Goal: Task Accomplishment & Management: Use online tool/utility

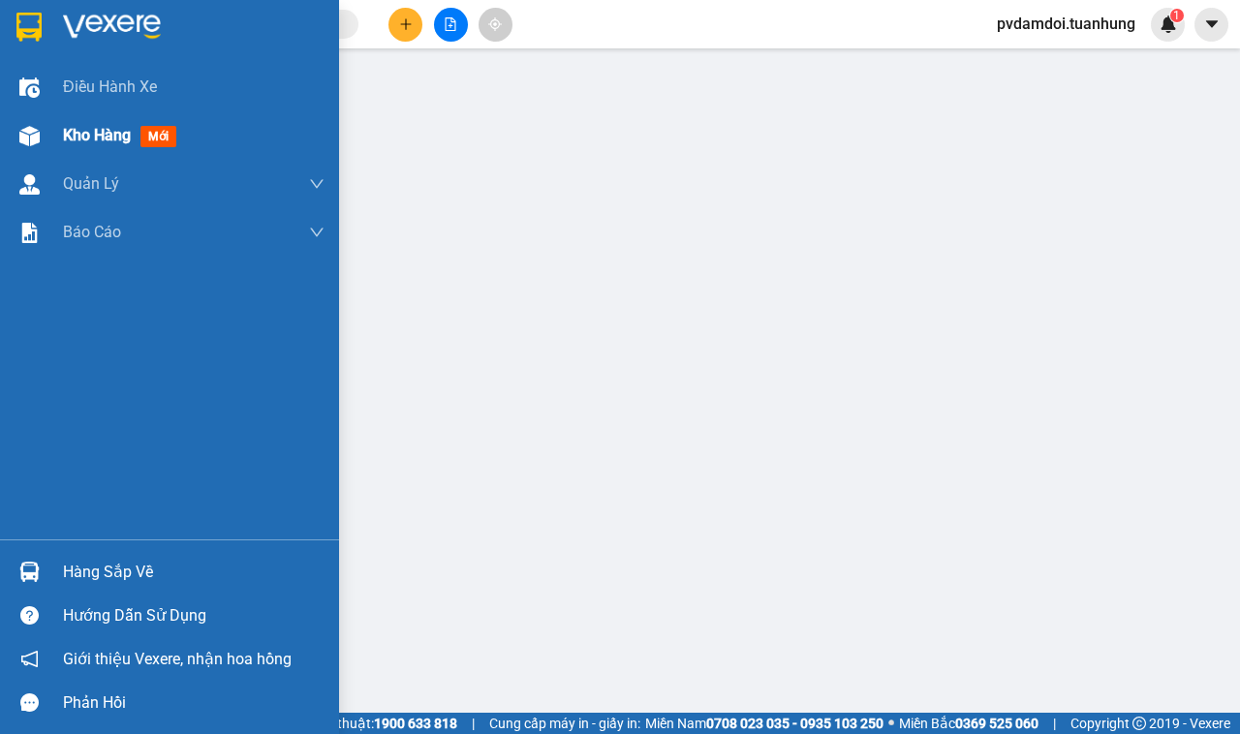
click at [22, 152] on div "Kho hàng mới" at bounding box center [169, 135] width 339 height 48
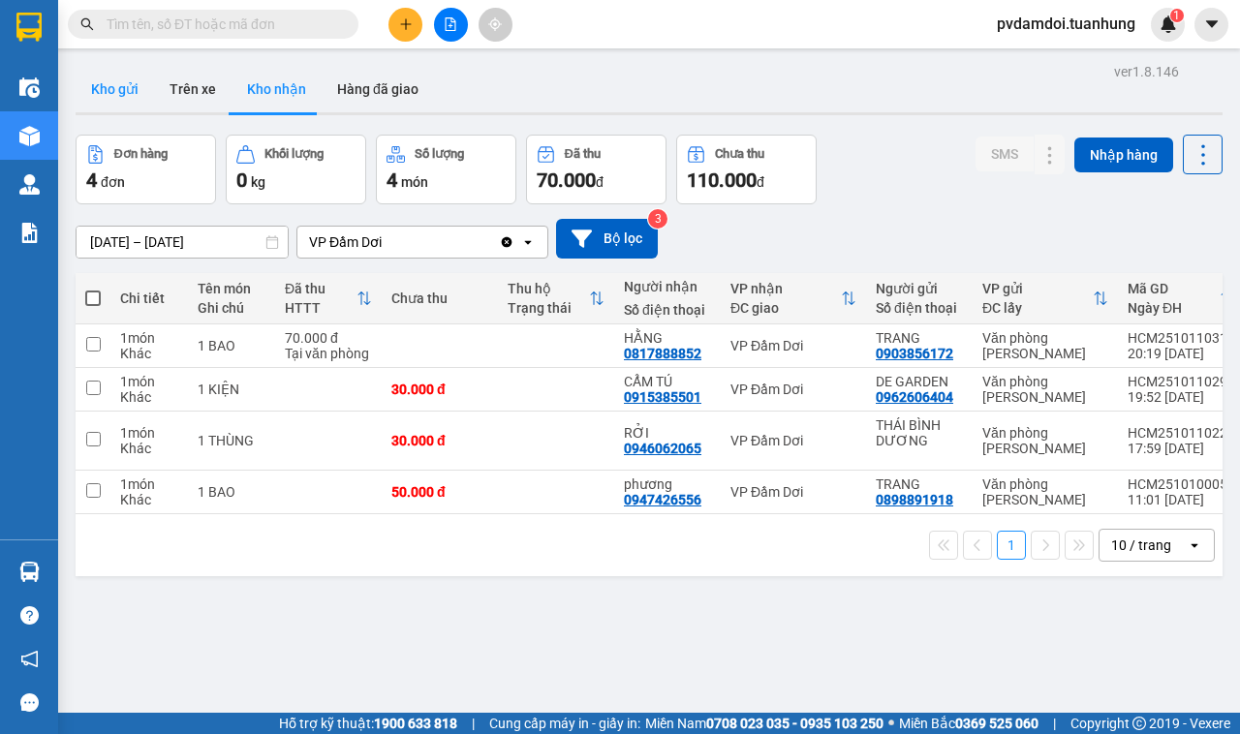
click at [108, 93] on button "Kho gửi" at bounding box center [115, 89] width 78 height 46
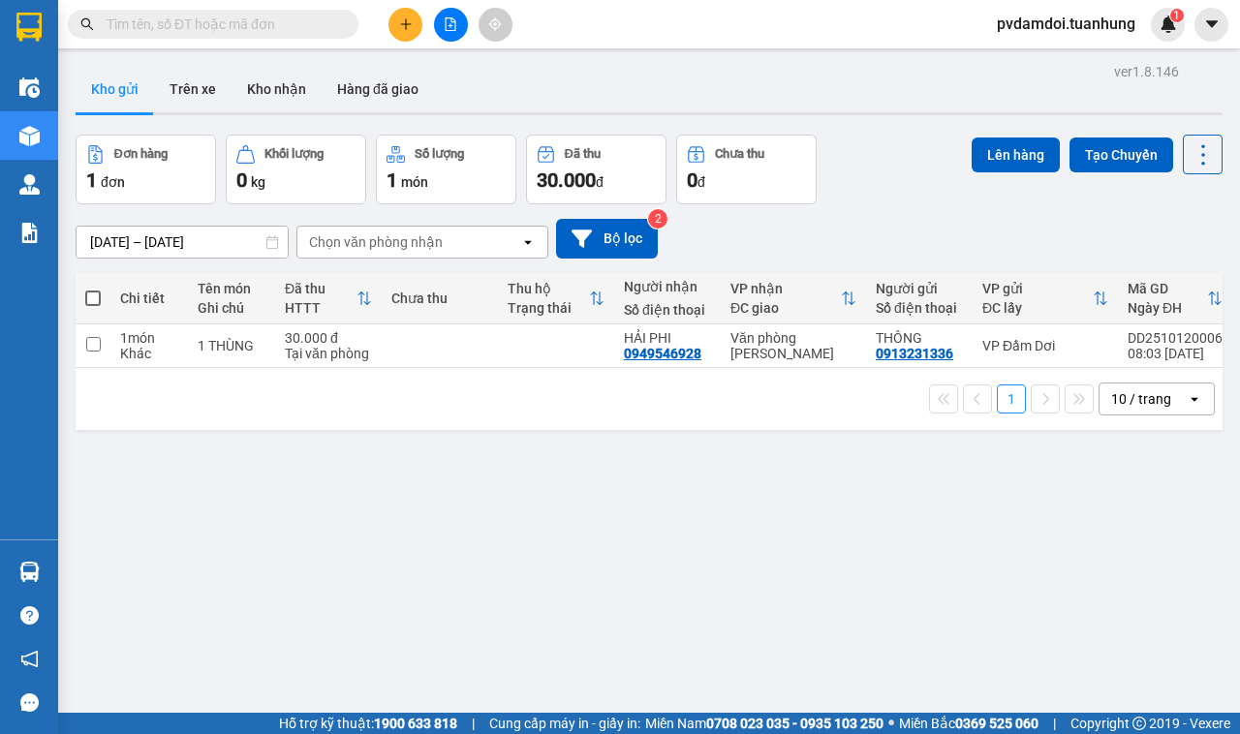
click at [73, 293] on div "ver 1.8.146 Kho gửi Trên xe Kho nhận Hàng đã giao Đơn hàng 1 đơn Khối lượng 0 k…" at bounding box center [649, 425] width 1162 height 734
click at [87, 296] on span at bounding box center [92, 298] width 15 height 15
click at [93, 289] on input "checkbox" at bounding box center [93, 289] width 0 height 0
checkbox input "true"
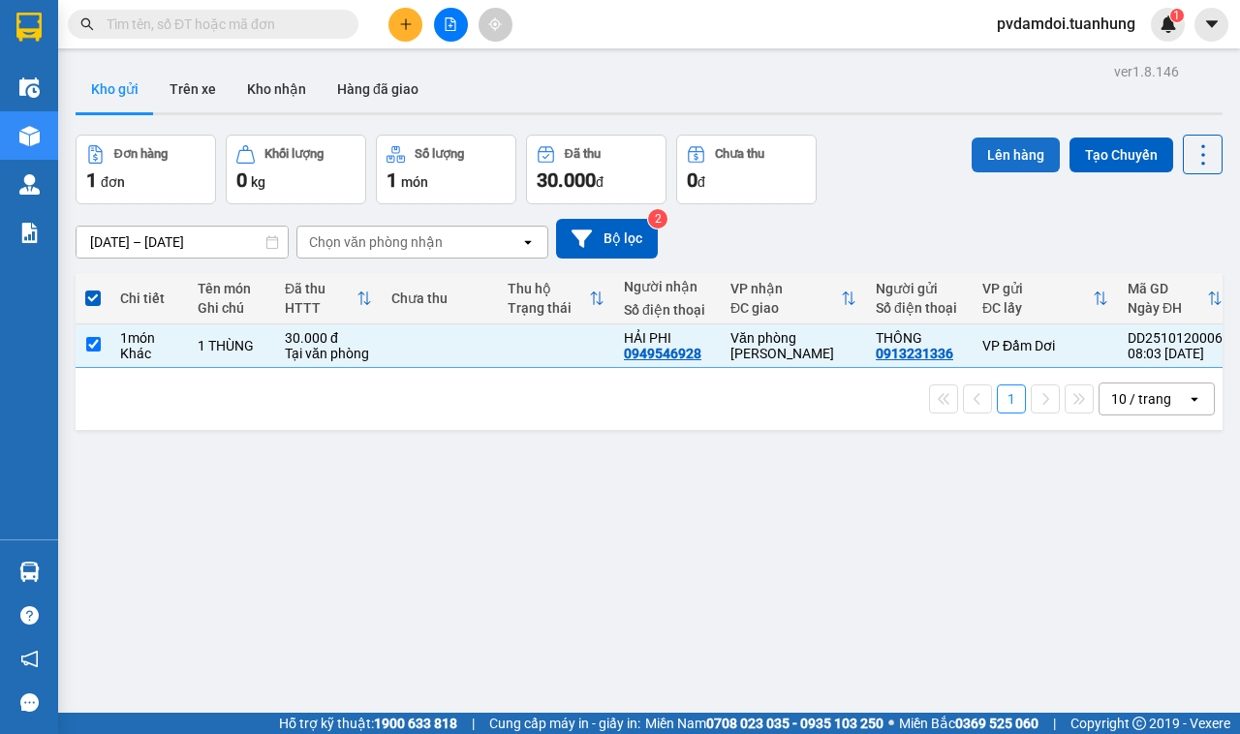
click at [983, 146] on button "Lên hàng" at bounding box center [1016, 155] width 88 height 35
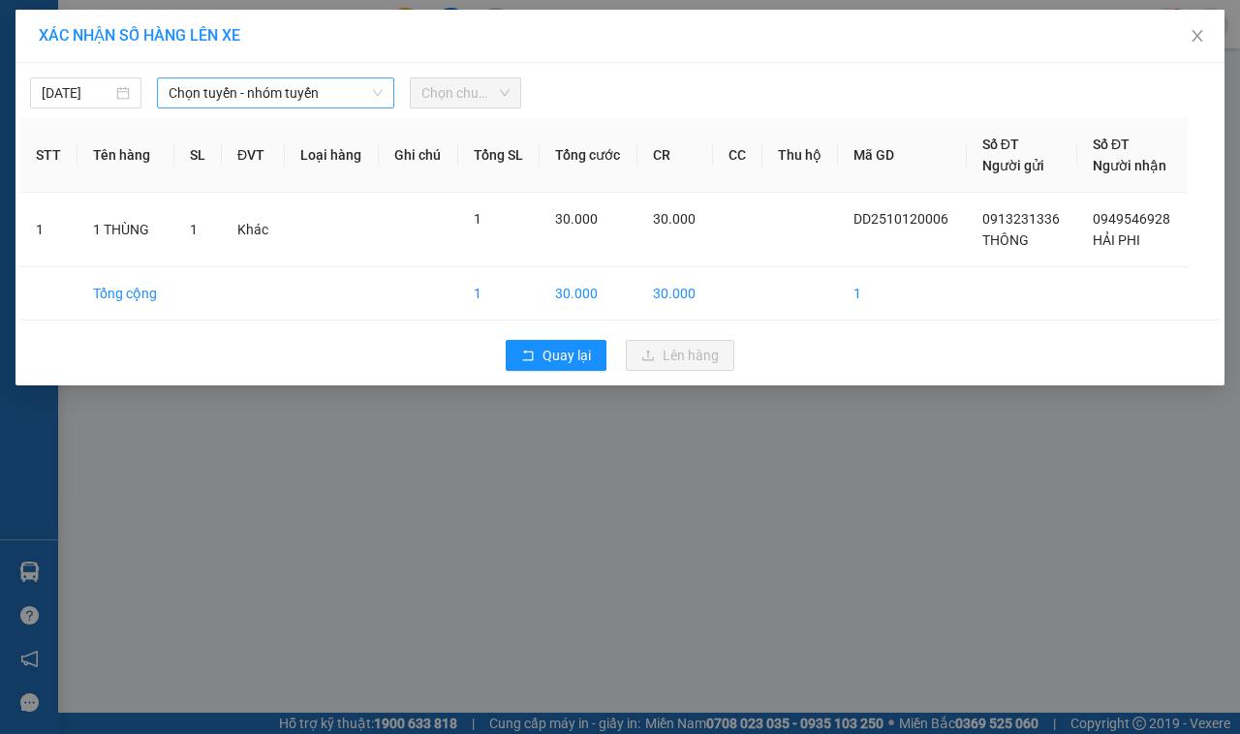
click at [369, 99] on span "Chọn tuyến - nhóm tuyến" at bounding box center [276, 92] width 214 height 29
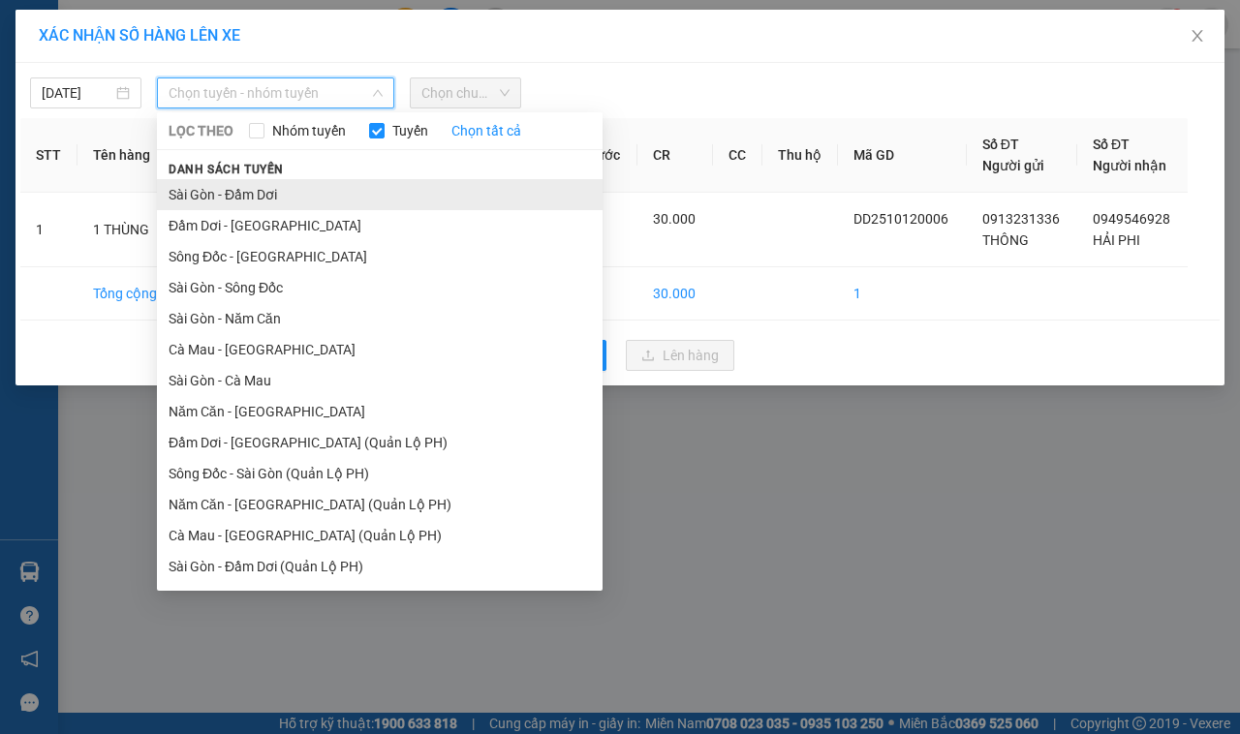
click at [263, 205] on li "Sài Gòn - Đầm Dơi" at bounding box center [380, 194] width 446 height 31
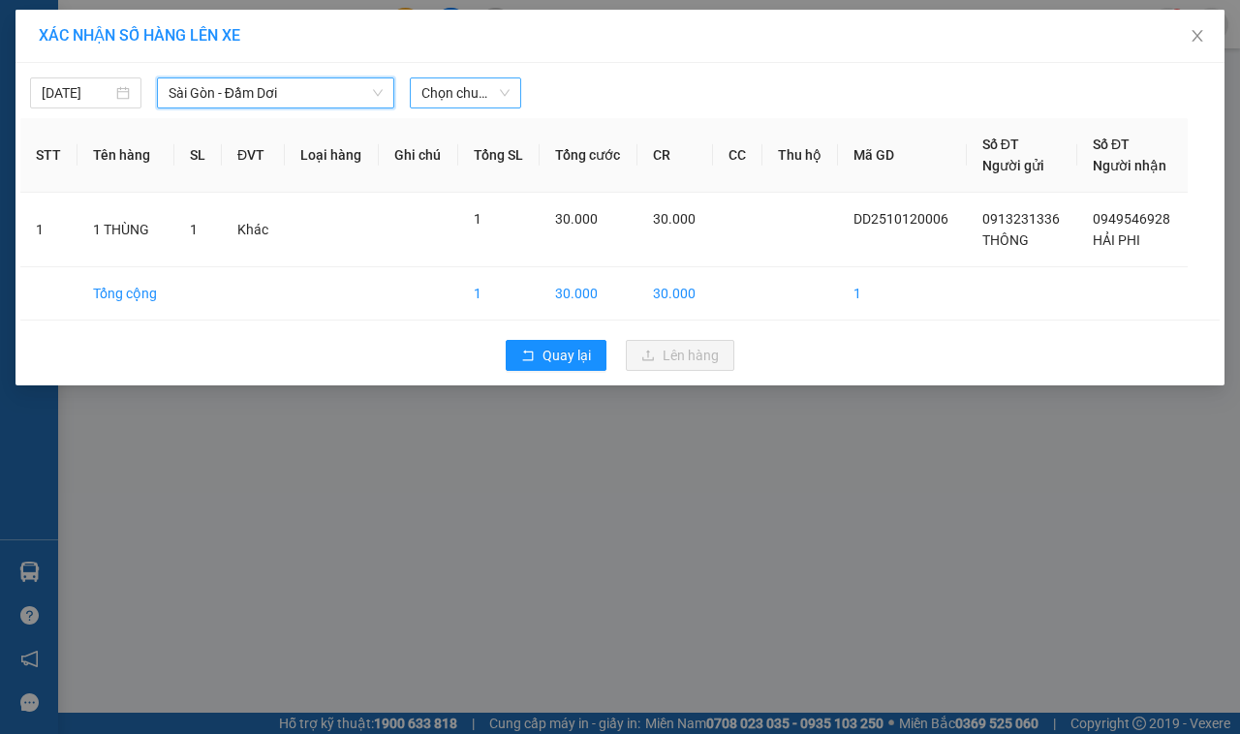
click at [451, 93] on span "Chọn chuyến" at bounding box center [465, 92] width 88 height 29
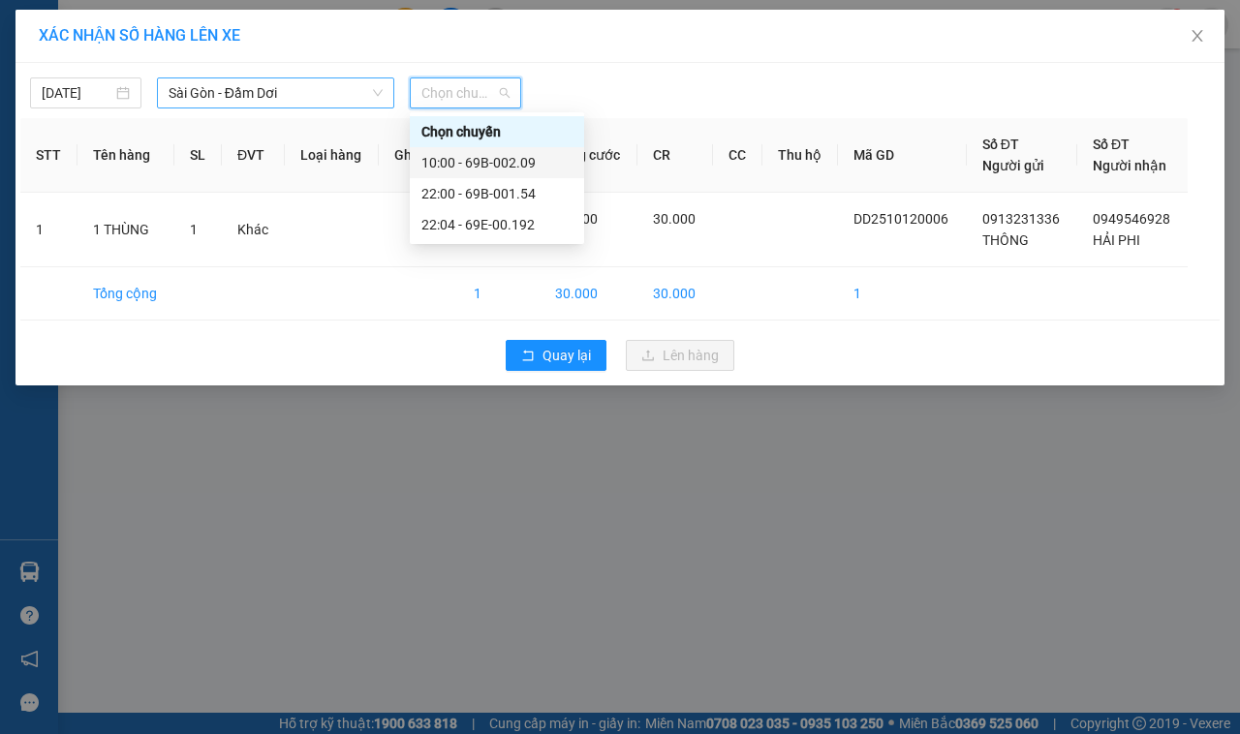
click at [318, 102] on span "Sài Gòn - Đầm Dơi" at bounding box center [276, 92] width 214 height 29
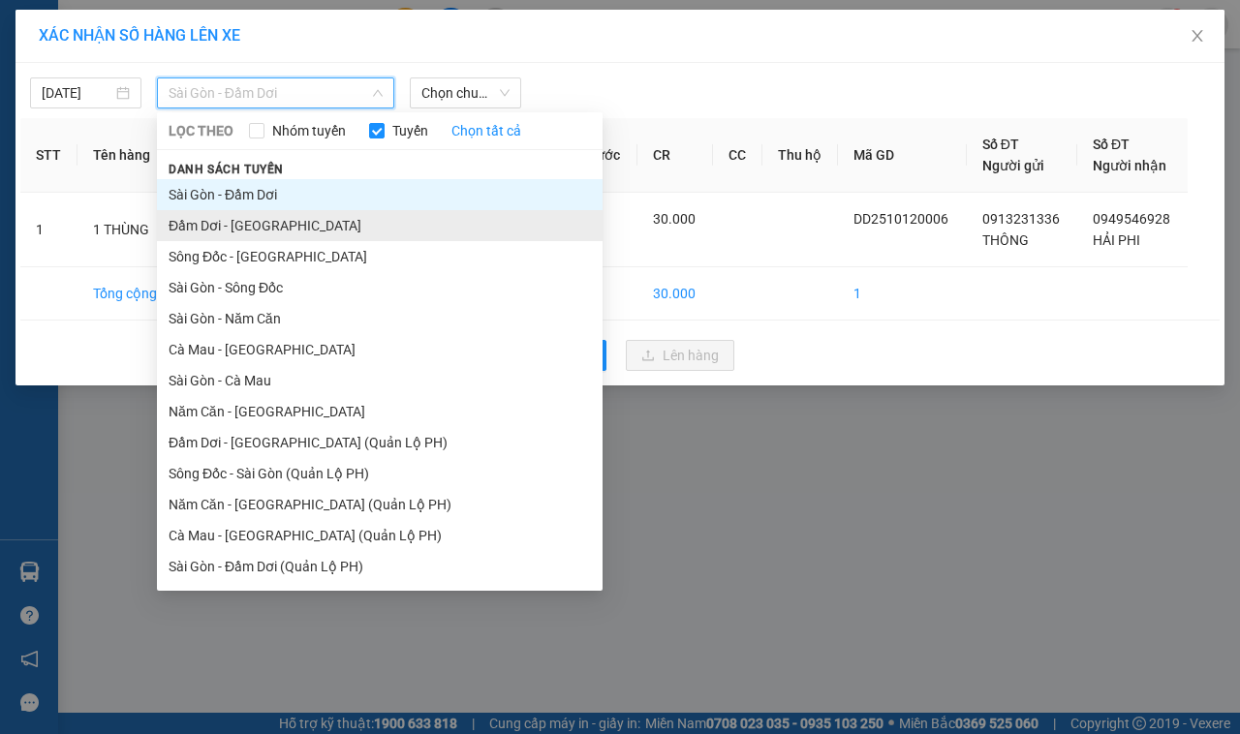
click at [264, 218] on li "Đầm Dơi - [GEOGRAPHIC_DATA]" at bounding box center [380, 225] width 446 height 31
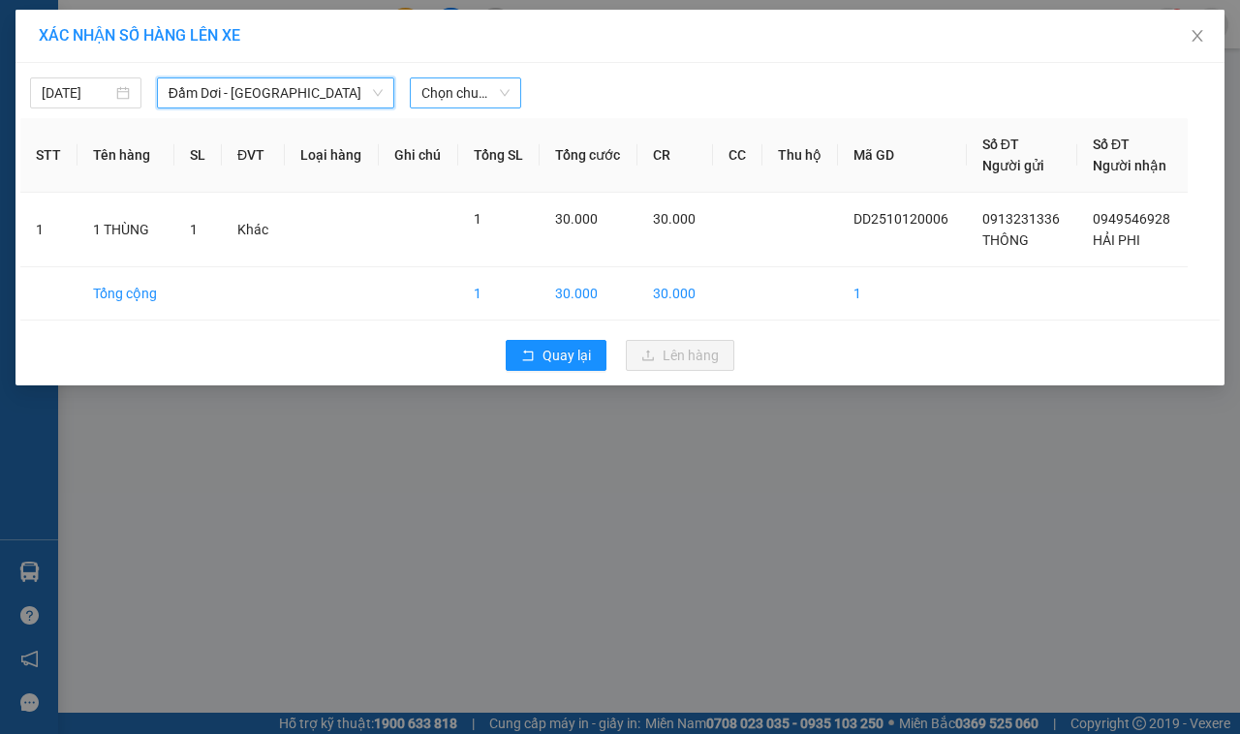
click at [456, 93] on span "Chọn chuyến" at bounding box center [465, 92] width 88 height 29
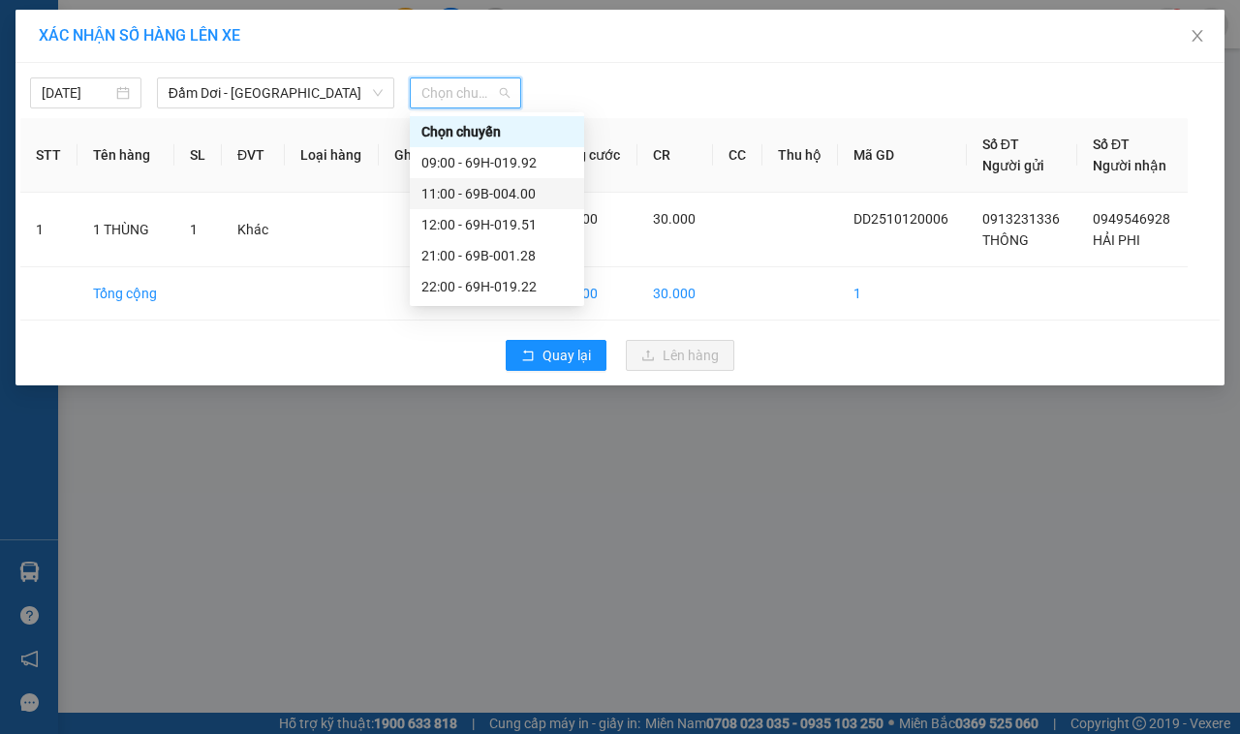
click at [518, 196] on div "11:00 - 69B-004.00" at bounding box center [496, 193] width 151 height 21
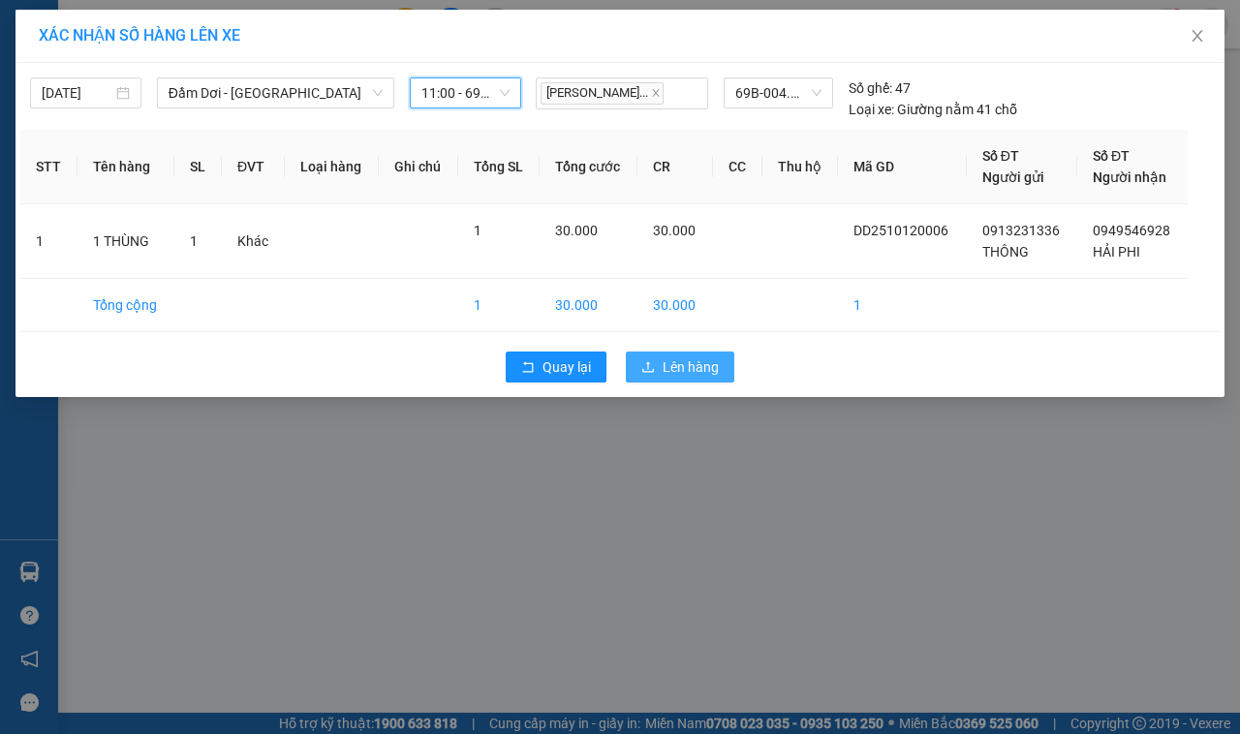
click at [670, 378] on span "Lên hàng" at bounding box center [691, 366] width 56 height 21
